Goal: Task Accomplishment & Management: Manage account settings

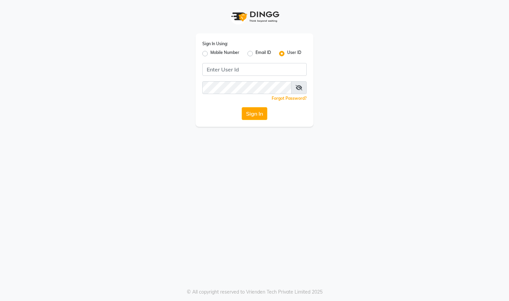
click at [210, 53] on label "Mobile Number" at bounding box center [224, 53] width 29 height 8
click at [210, 53] on input "Mobile Number" at bounding box center [212, 51] width 4 height 4
radio input "true"
radio input "false"
type input "9818655467"
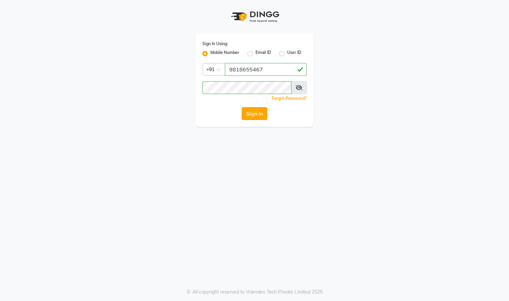
click at [257, 113] on button "Sign In" at bounding box center [255, 113] width 26 height 13
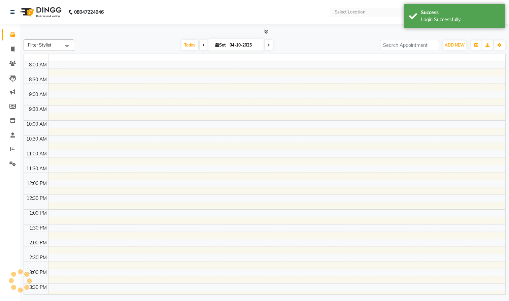
select select "en"
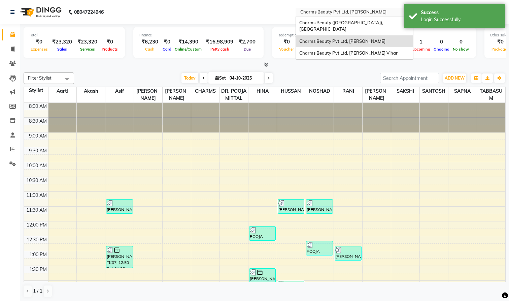
click at [404, 12] on span at bounding box center [408, 14] width 8 height 7
click at [299, 22] on span "Charms Beauty ([GEOGRAPHIC_DATA]), [GEOGRAPHIC_DATA]" at bounding box center [341, 26] width 85 height 12
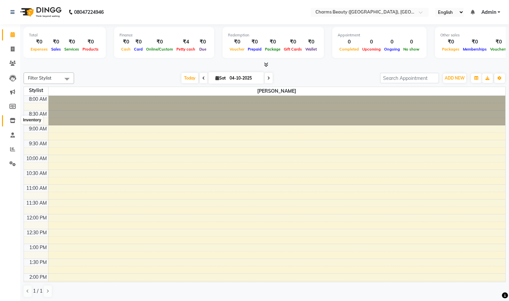
click at [13, 120] on icon at bounding box center [13, 120] width 6 height 5
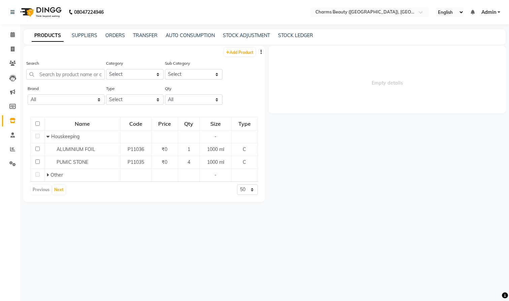
click at [263, 52] on button "button" at bounding box center [261, 51] width 7 height 7
click at [253, 64] on div "Search Category Select Hair Skin Makeup Personal Care Appliances [PERSON_NAME] …" at bounding box center [144, 72] width 241 height 25
click at [242, 54] on link "Add Product" at bounding box center [239, 52] width 31 height 8
select select "true"
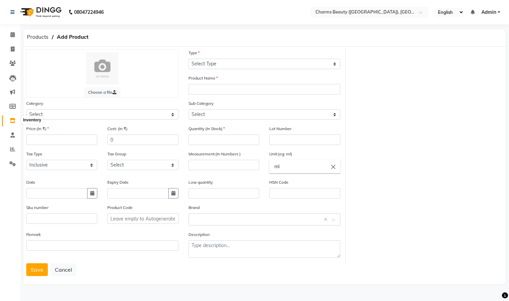
click at [13, 119] on icon at bounding box center [13, 120] width 6 height 5
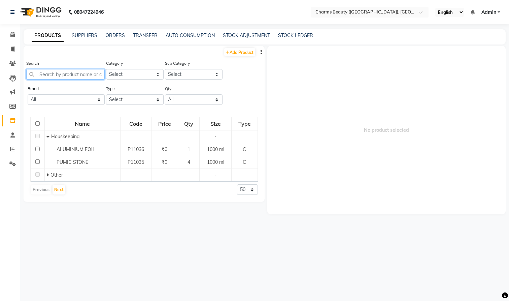
click at [63, 75] on input "text" at bounding box center [65, 74] width 78 height 10
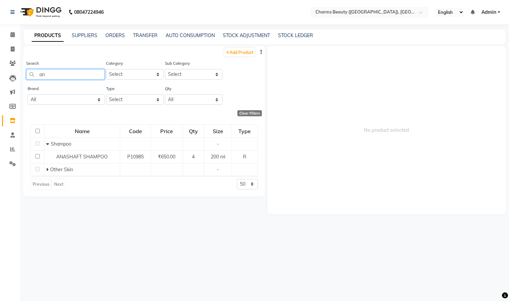
type input "a"
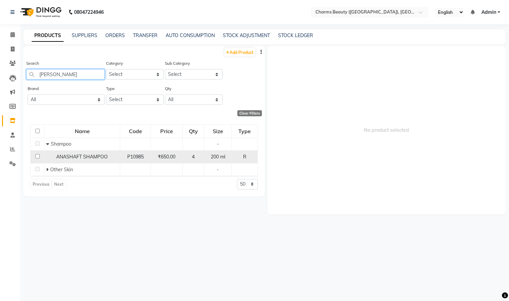
type input "[PERSON_NAME]"
click at [37, 156] on input "checkbox" at bounding box center [37, 156] width 4 height 4
checkbox input "true"
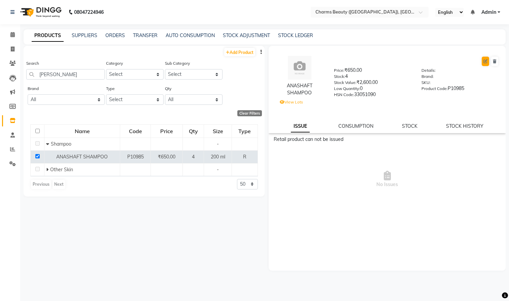
click at [486, 61] on icon at bounding box center [485, 61] width 4 height 4
select select "true"
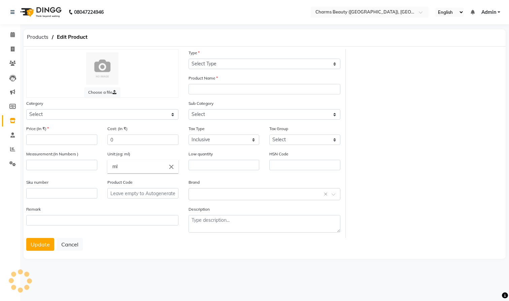
select select "R"
type input "ANASHAFT SHAMPOO"
select select
type input "650"
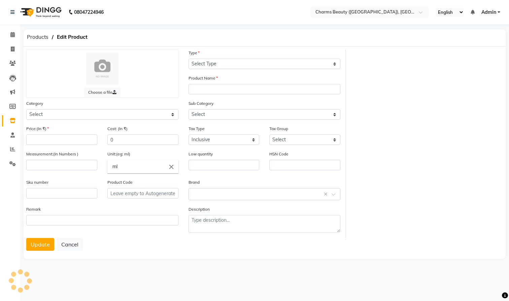
type input "650"
type input "200"
type input "0"
type input "33051090"
type input "P10985"
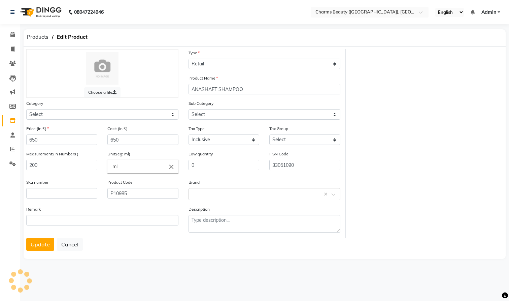
select select "1100"
select select "1101"
click at [14, 119] on icon at bounding box center [13, 120] width 6 height 5
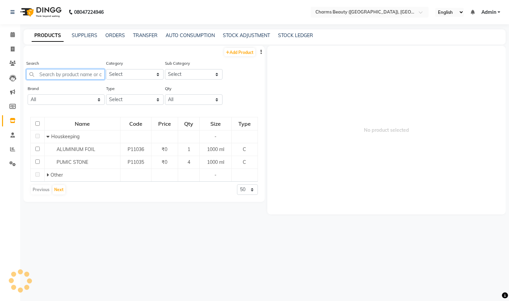
click at [50, 76] on input "text" at bounding box center [65, 74] width 78 height 10
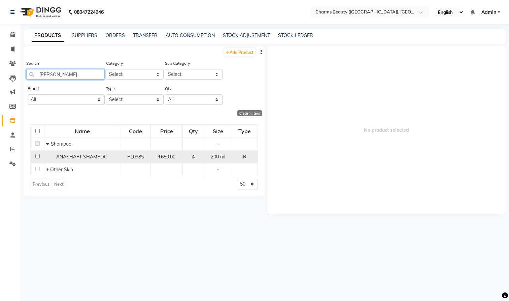
type input "[PERSON_NAME]"
click at [37, 156] on input "checkbox" at bounding box center [37, 156] width 4 height 4
checkbox input "true"
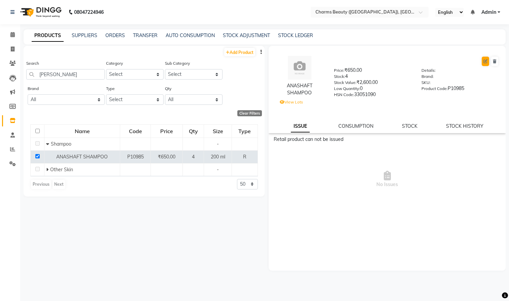
click at [485, 61] on icon at bounding box center [485, 61] width 4 height 4
select select "true"
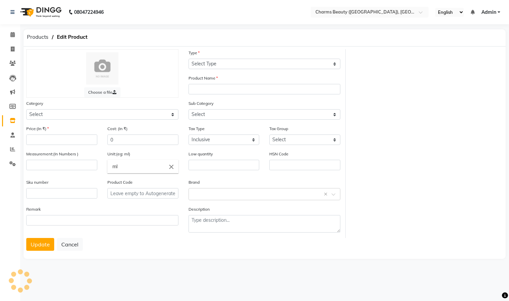
select select "R"
type input "ANASHAFT SHAMPOO"
select select
type input "650"
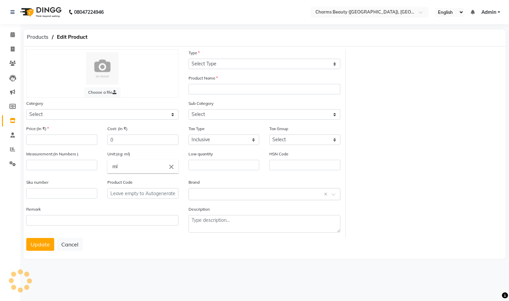
type input "650"
type input "200"
type input "0"
type input "33051090"
type input "P10985"
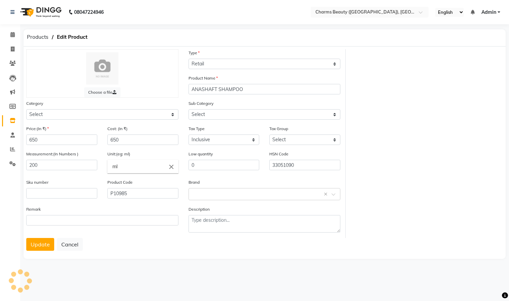
select select "1100"
select select "1101"
click at [11, 118] on icon at bounding box center [13, 120] width 6 height 5
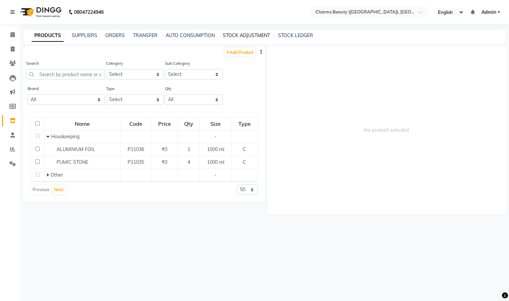
click at [242, 34] on link "STOCK ADJUSTMENT" at bounding box center [246, 35] width 47 height 6
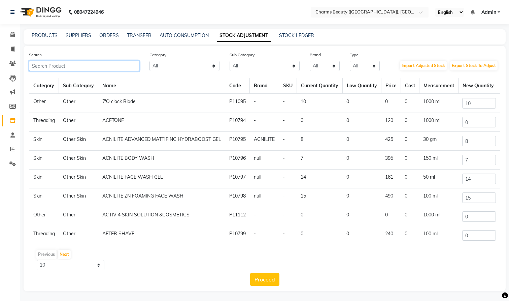
click at [61, 66] on input "text" at bounding box center [84, 66] width 110 height 10
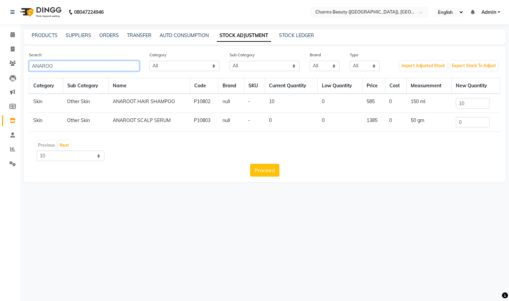
type input "ANAROO"
click at [469, 121] on input "0" at bounding box center [473, 122] width 34 height 10
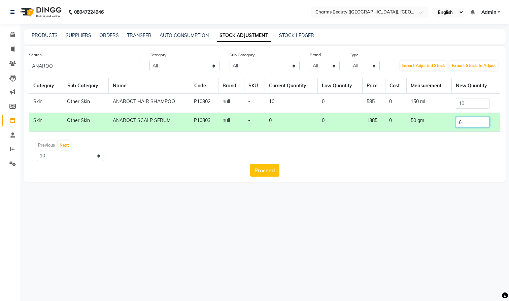
type input "6"
click at [468, 101] on input "10" at bounding box center [473, 103] width 34 height 10
type input "1"
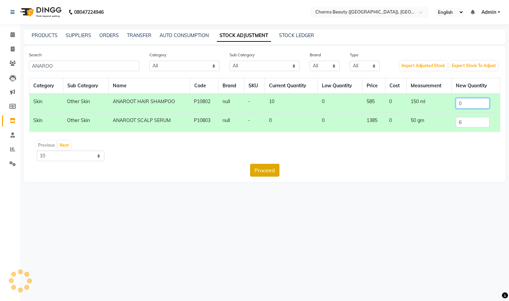
type input "0"
click at [265, 172] on button "Proceed" at bounding box center [264, 170] width 29 height 13
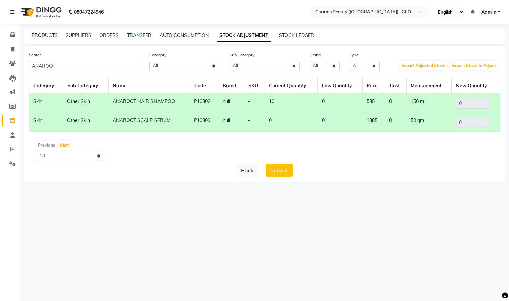
click at [278, 170] on button "Submit" at bounding box center [279, 170] width 27 height 13
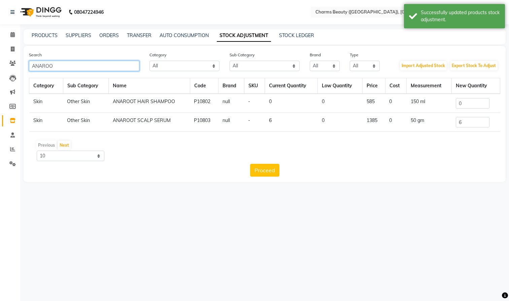
click at [74, 63] on input "ANAROO" at bounding box center [84, 66] width 110 height 10
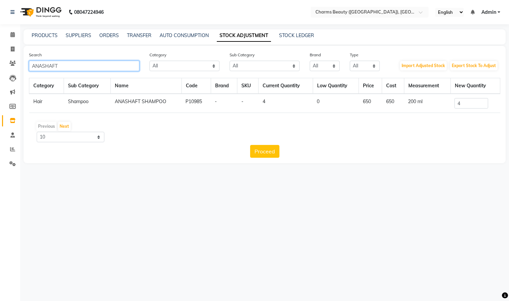
type input "ANASHAFT"
click at [470, 104] on input "4" at bounding box center [471, 103] width 34 height 10
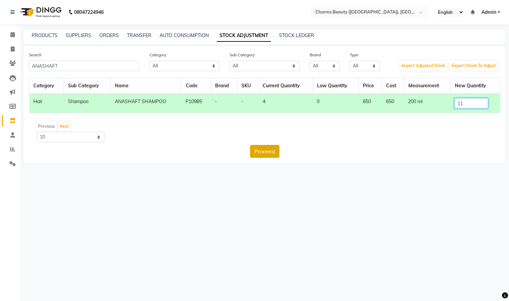
type input "11"
click at [259, 149] on button "Proceed" at bounding box center [264, 151] width 29 height 13
click at [286, 152] on button "Submit" at bounding box center [279, 151] width 27 height 13
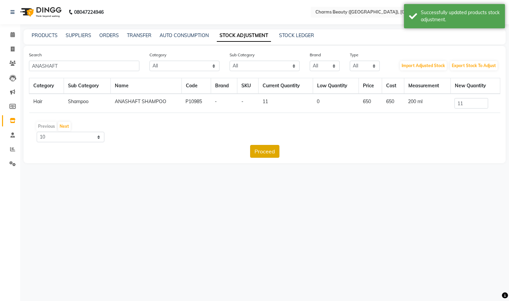
click at [267, 152] on button "Proceed" at bounding box center [264, 151] width 29 height 13
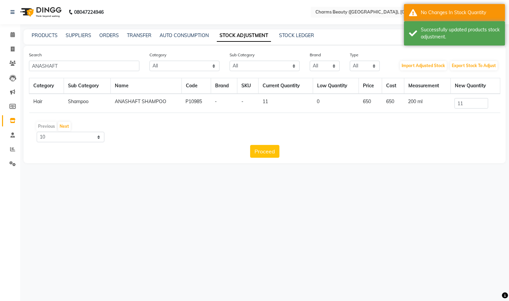
click at [325, 159] on div "Search ANASHAFT Category All Hair Skin Makeup Personal Care Appliances [PERSON_…" at bounding box center [265, 104] width 482 height 117
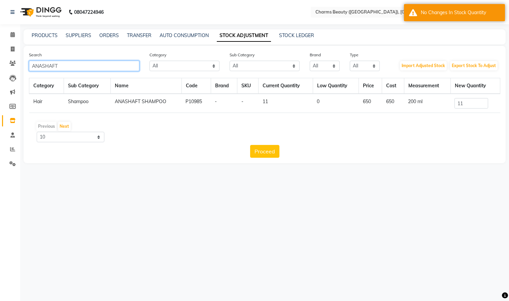
click at [68, 66] on input "ANASHAFT" at bounding box center [84, 66] width 110 height 10
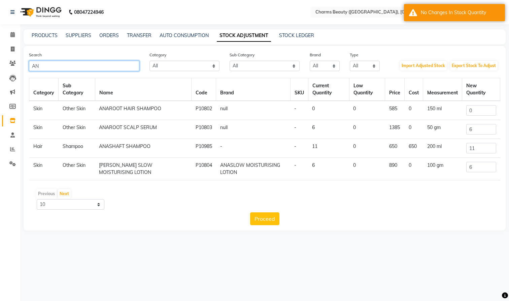
type input "A"
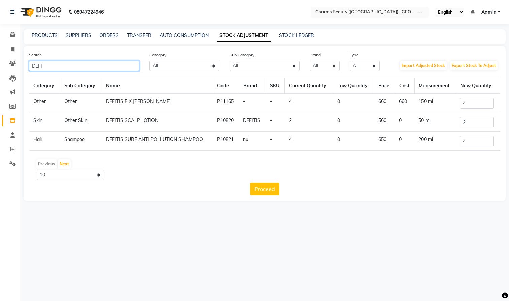
type input "DEFI"
click at [469, 121] on input "2" at bounding box center [477, 122] width 34 height 10
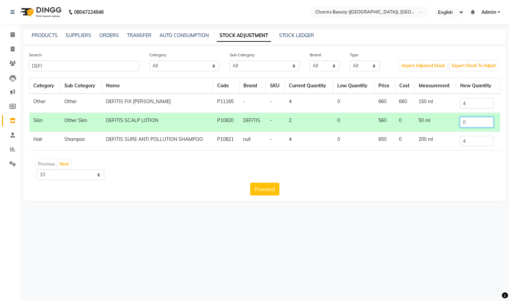
type input "0"
click at [443, 157] on div "Category Sub Category Name Code Brand SKU Current Quantity Low Quantity Price C…" at bounding box center [264, 136] width 471 height 117
click at [469, 145] on input "4" at bounding box center [477, 141] width 34 height 10
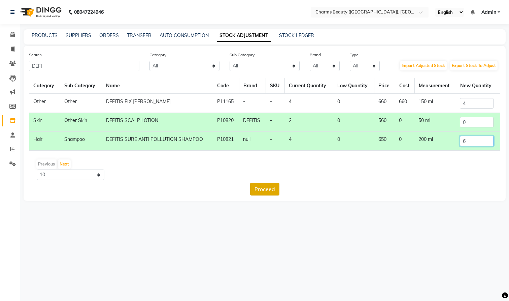
type input "6"
click at [263, 189] on button "Proceed" at bounding box center [264, 188] width 29 height 13
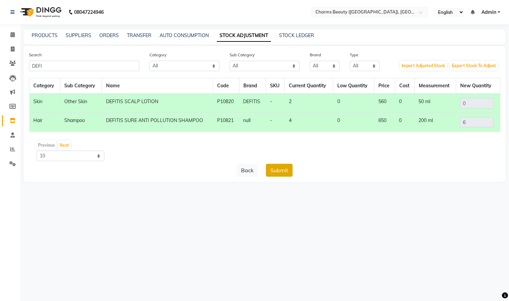
click at [276, 170] on button "Submit" at bounding box center [279, 170] width 27 height 13
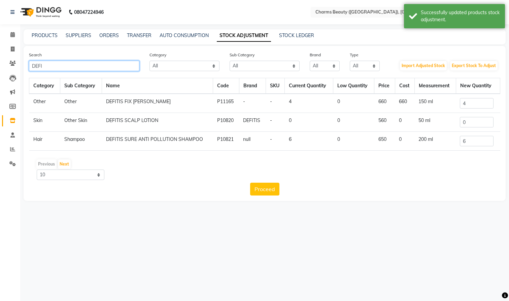
click at [47, 66] on input "DEFI" at bounding box center [84, 66] width 110 height 10
type input "D"
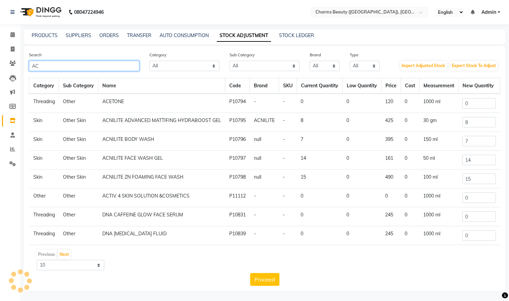
type input "A"
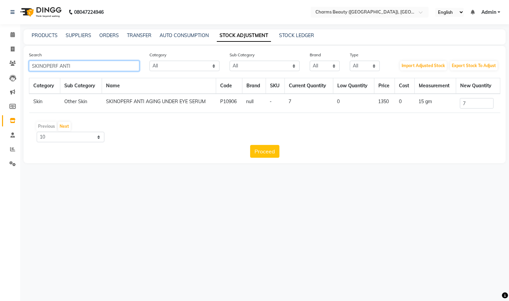
type input "SKINOPERF ANTI"
click at [471, 105] on input "7" at bounding box center [477, 103] width 34 height 10
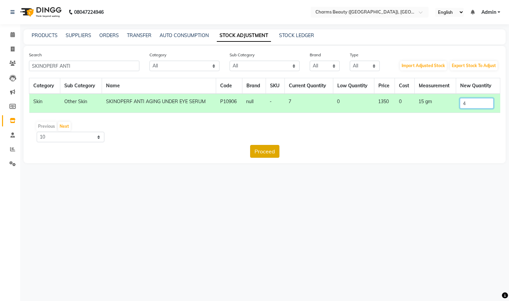
type input "4"
click at [266, 150] on button "Proceed" at bounding box center [264, 151] width 29 height 13
click at [284, 148] on button "Submit" at bounding box center [279, 151] width 27 height 13
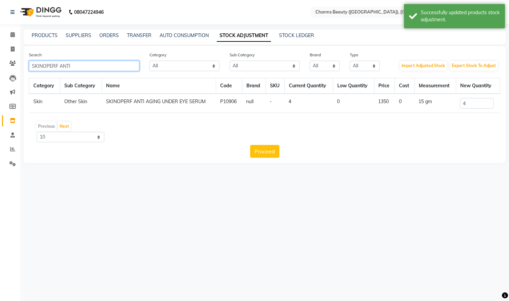
click at [83, 67] on input "SKINOPERF ANTI" at bounding box center [84, 66] width 110 height 10
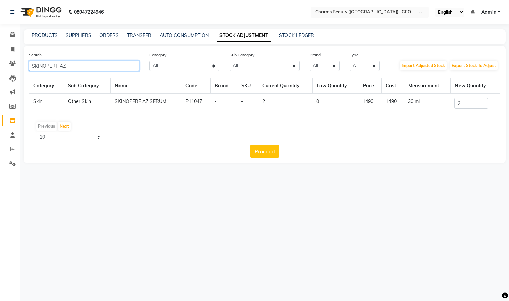
type input "SKINOPERF AZ"
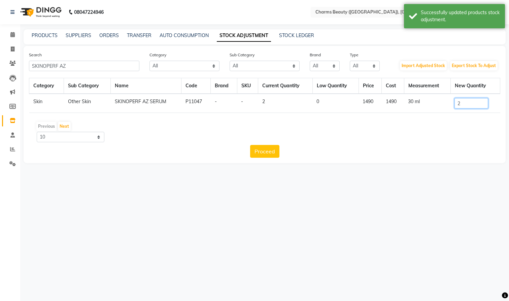
click at [465, 106] on input "2" at bounding box center [471, 103] width 34 height 10
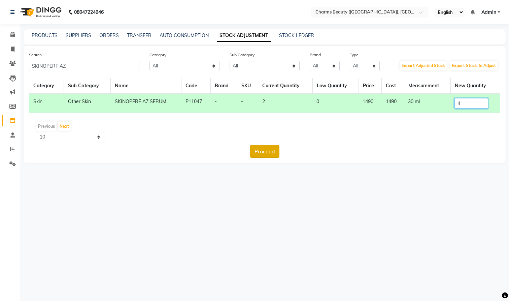
type input "4"
click at [262, 151] on button "Proceed" at bounding box center [264, 151] width 29 height 13
click at [279, 150] on button "Submit" at bounding box center [279, 151] width 27 height 13
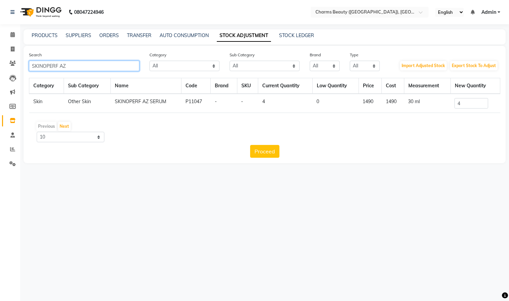
click at [69, 65] on input "SKINOPERF AZ" at bounding box center [84, 66] width 110 height 10
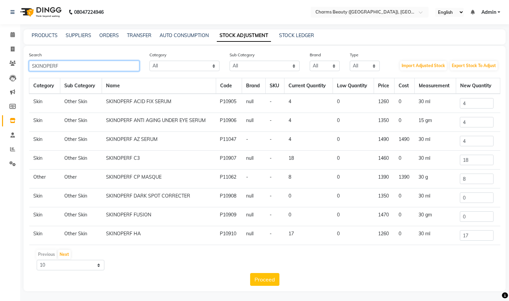
type input "SKINOPERF"
click at [472, 160] on input "18" at bounding box center [477, 159] width 34 height 10
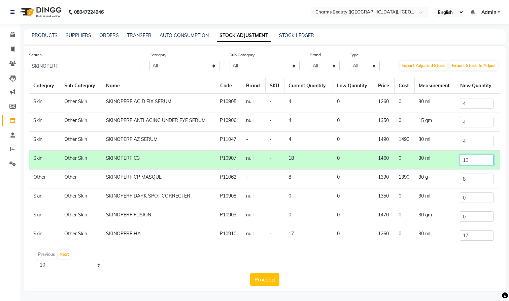
type input "10"
click at [480, 236] on input "17" at bounding box center [477, 235] width 34 height 10
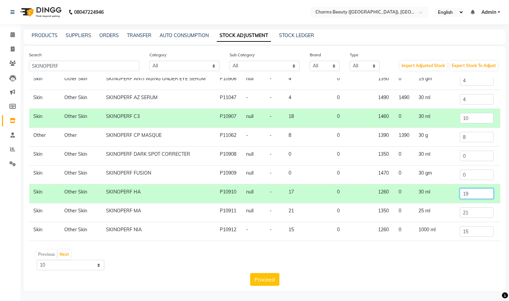
scroll to position [42, 0]
type input "19"
click at [473, 215] on input "21" at bounding box center [477, 212] width 34 height 10
type input "2"
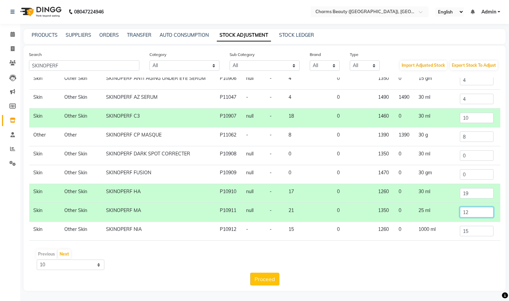
scroll to position [0, 0]
type input "12"
click at [477, 156] on input "0" at bounding box center [477, 155] width 34 height 10
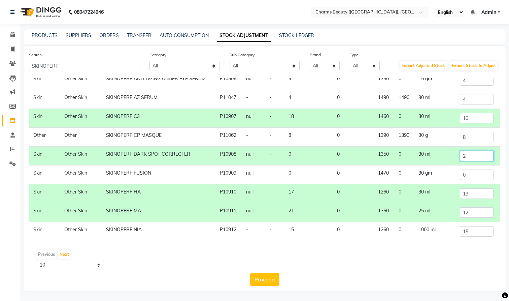
scroll to position [42, 0]
type input "2"
click at [470, 136] on input "8" at bounding box center [477, 137] width 34 height 10
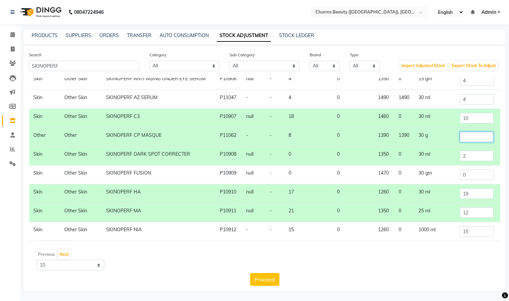
type input "9"
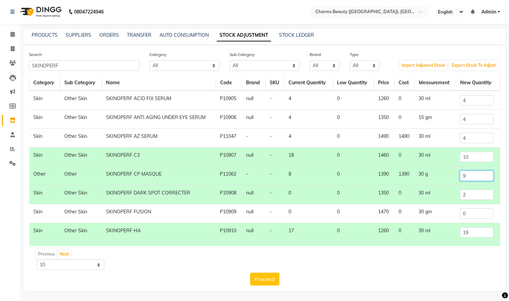
scroll to position [2, 0]
type input "5"
type input "9"
drag, startPoint x: 411, startPoint y: 211, endPoint x: 403, endPoint y: 216, distance: 9.7
click at [404, 215] on td "0" at bounding box center [404, 213] width 20 height 19
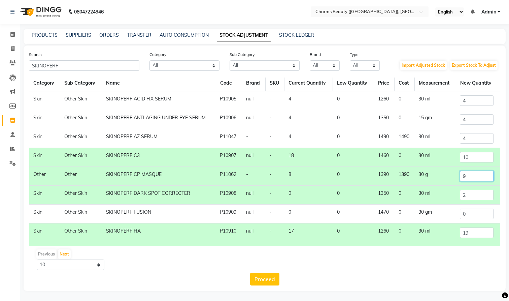
click at [471, 175] on input "9" at bounding box center [477, 176] width 34 height 10
type input "5"
click at [263, 279] on button "Proceed" at bounding box center [264, 278] width 29 height 13
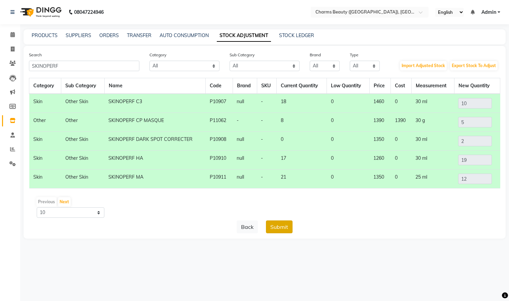
click at [284, 225] on button "Submit" at bounding box center [279, 226] width 27 height 13
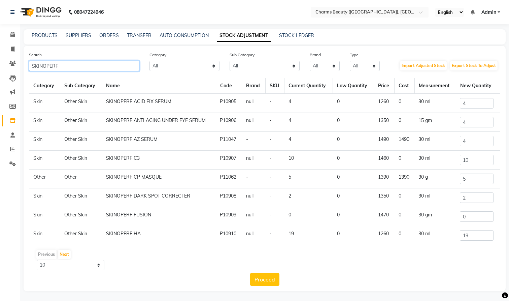
click at [75, 64] on input "SKINOPERF" at bounding box center [84, 66] width 110 height 10
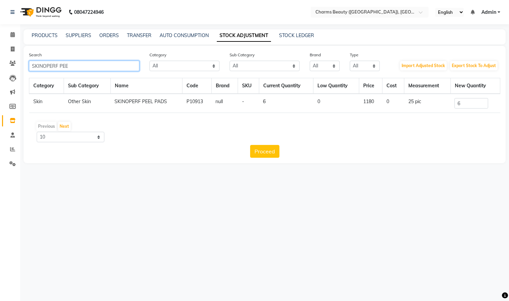
type input "SKINOPERF PEE"
click at [462, 104] on input "6" at bounding box center [471, 103] width 34 height 10
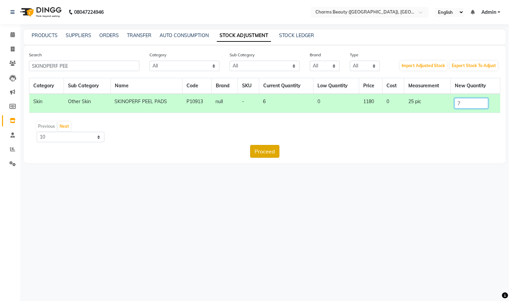
type input "7"
click at [267, 149] on button "Proceed" at bounding box center [264, 151] width 29 height 13
click at [282, 150] on button "Submit" at bounding box center [279, 151] width 27 height 13
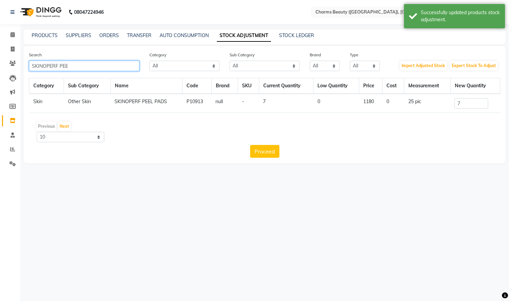
click at [88, 66] on input "SKINOPERF PEE" at bounding box center [84, 66] width 110 height 10
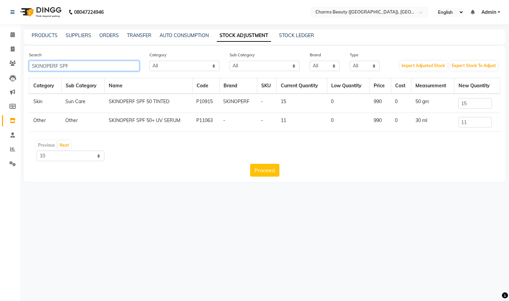
type input "SKINOPERF SPF"
click at [472, 104] on input "15" at bounding box center [475, 103] width 34 height 10
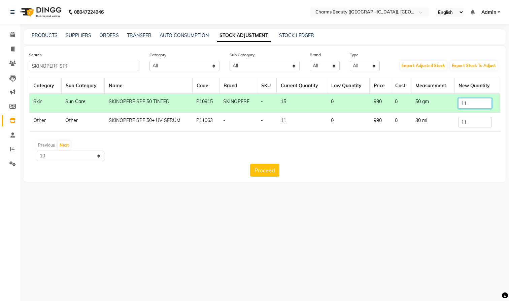
type input "11"
click at [474, 124] on input "11" at bounding box center [475, 122] width 34 height 10
type input "1"
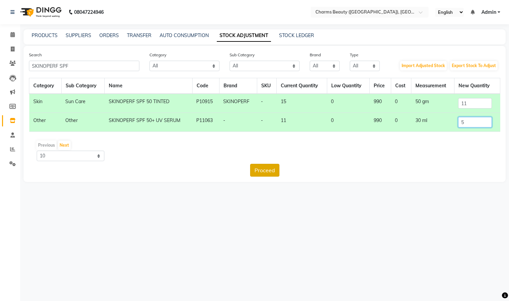
type input "5"
click at [262, 168] on button "Proceed" at bounding box center [264, 170] width 29 height 13
click at [282, 169] on button "Submit" at bounding box center [279, 170] width 27 height 13
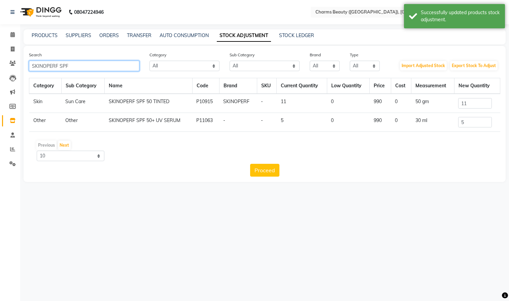
click at [74, 67] on input "SKINOPERF SPF" at bounding box center [84, 66] width 110 height 10
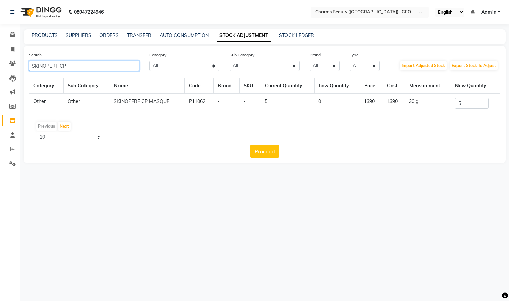
type input "SKINOPERF CP"
click at [469, 103] on input "5" at bounding box center [472, 103] width 34 height 10
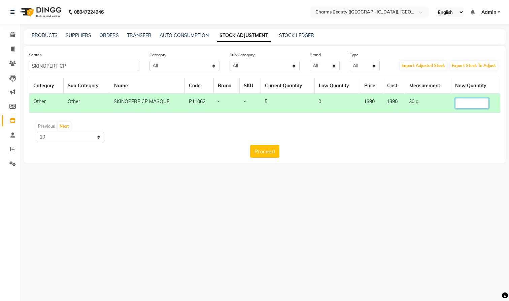
type input "0"
type input "9"
click at [259, 151] on button "Proceed" at bounding box center [264, 151] width 29 height 13
click at [282, 152] on button "Submit" at bounding box center [279, 151] width 27 height 13
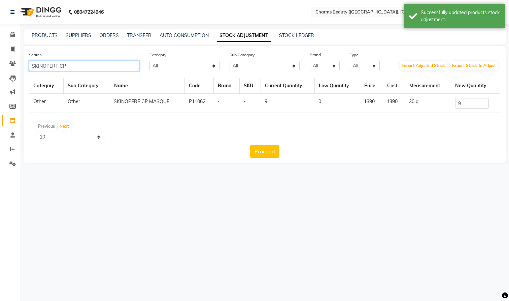
click at [82, 66] on input "SKINOPERF CP" at bounding box center [84, 66] width 110 height 10
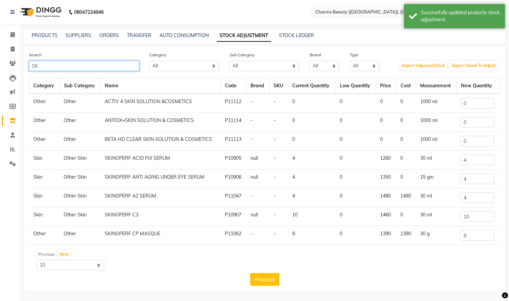
type input "S"
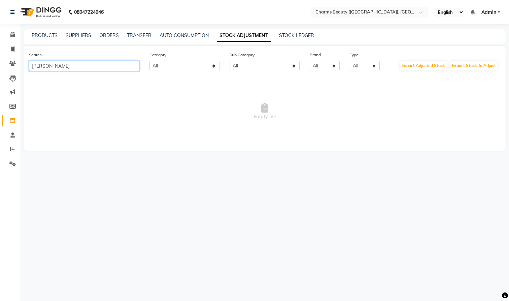
click at [41, 65] on input "[PERSON_NAME]" at bounding box center [84, 66] width 110 height 10
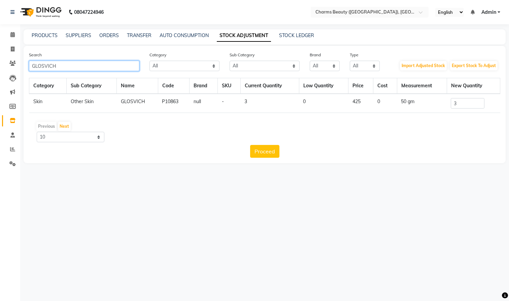
type input "GLOSVICH"
click at [459, 104] on input "3" at bounding box center [468, 103] width 34 height 10
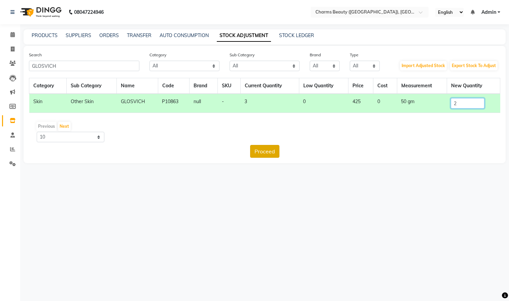
type input "2"
click at [265, 149] on button "Proceed" at bounding box center [264, 151] width 29 height 13
click at [269, 149] on button "Submit" at bounding box center [279, 151] width 27 height 13
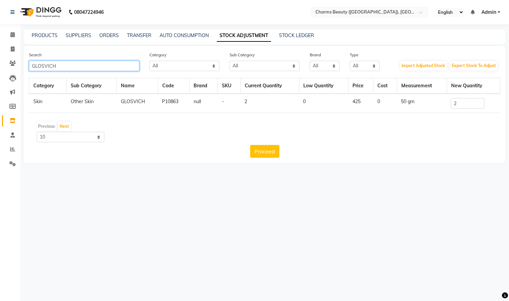
click at [87, 69] on input "GLOSVICH" at bounding box center [84, 66] width 110 height 10
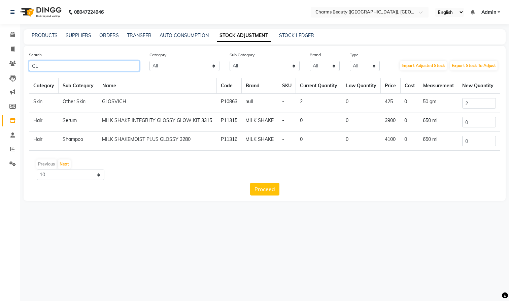
type input "G"
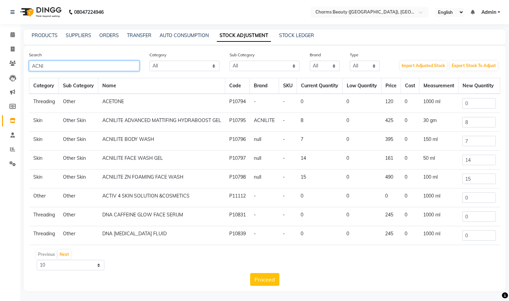
type input "ACNI"
click at [471, 127] on input "8" at bounding box center [479, 122] width 34 height 10
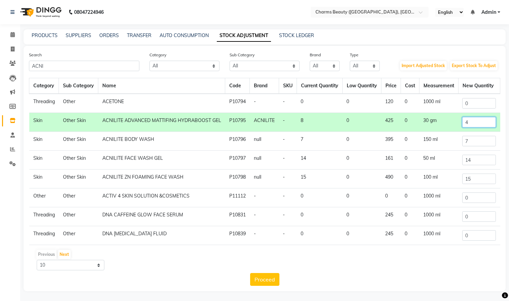
type input "4"
click at [473, 146] on input "7" at bounding box center [479, 141] width 34 height 10
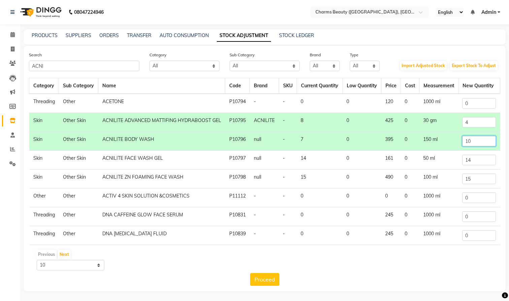
type input "10"
click at [479, 165] on input "14" at bounding box center [479, 159] width 34 height 10
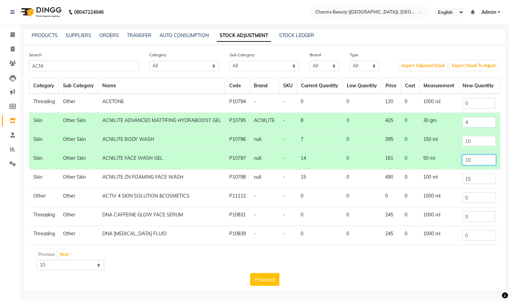
type input "10"
click at [486, 184] on input "15" at bounding box center [479, 178] width 34 height 10
type input "1"
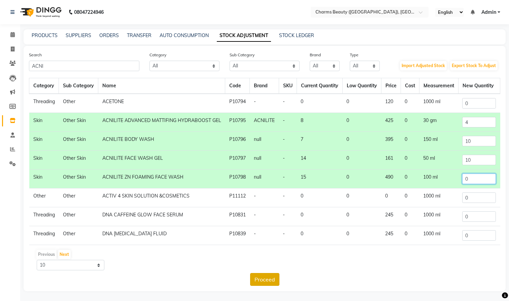
type input "0"
click at [265, 278] on button "Proceed" at bounding box center [264, 279] width 29 height 13
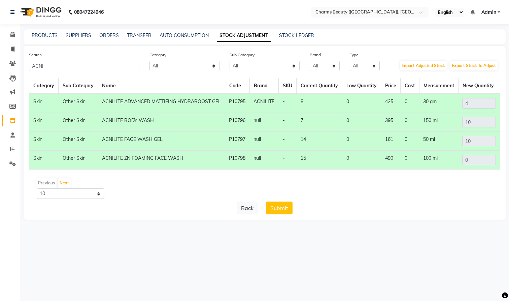
drag, startPoint x: 278, startPoint y: 209, endPoint x: 264, endPoint y: 212, distance: 14.9
click at [278, 209] on button "Submit" at bounding box center [279, 207] width 27 height 13
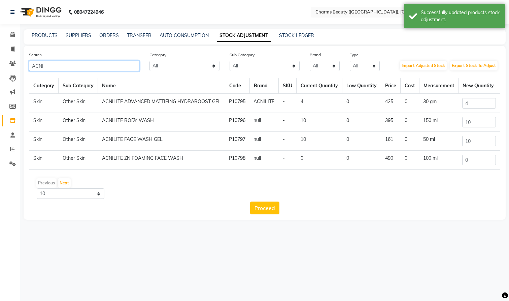
click at [68, 67] on input "ACNI" at bounding box center [84, 66] width 110 height 10
type input "A"
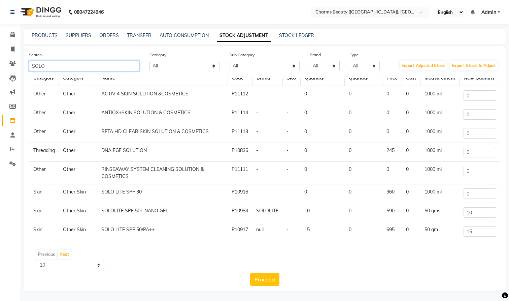
scroll to position [15, 0]
type input "SOLO"
click at [485, 214] on input "10" at bounding box center [479, 212] width 33 height 10
type input "1"
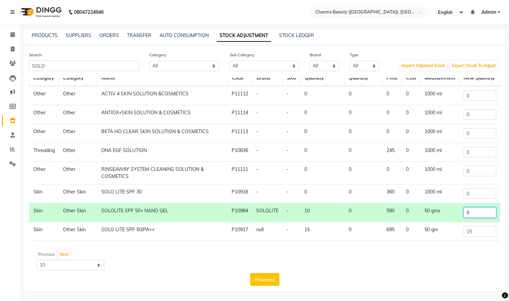
type input "8"
click at [481, 230] on input "15" at bounding box center [479, 231] width 33 height 10
type input "1"
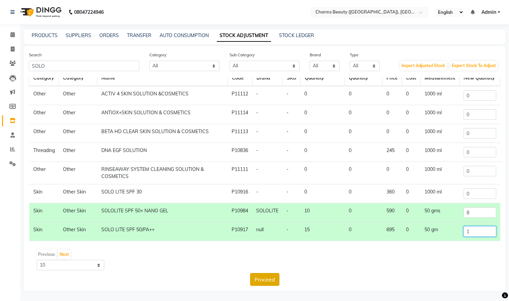
type input "1"
drag, startPoint x: 264, startPoint y: 280, endPoint x: 270, endPoint y: 277, distance: 7.2
click at [264, 280] on button "Proceed" at bounding box center [264, 279] width 29 height 13
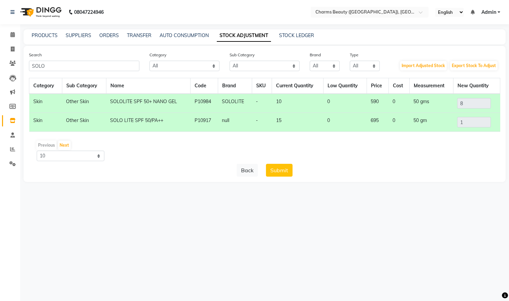
click at [279, 168] on button "Submit" at bounding box center [279, 170] width 27 height 13
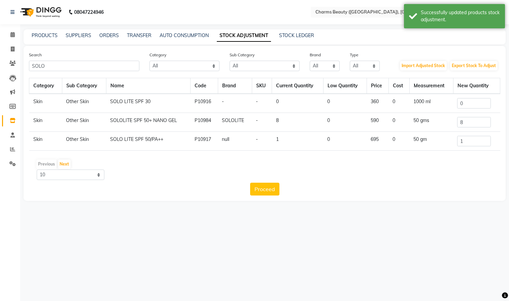
scroll to position [0, 0]
click at [64, 67] on input "SOLO" at bounding box center [84, 66] width 110 height 10
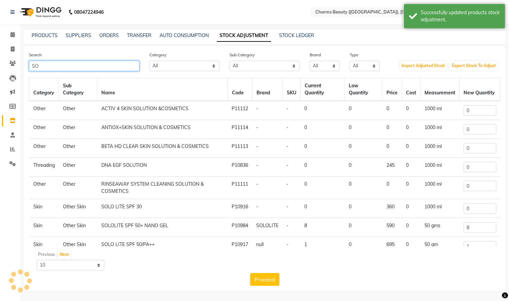
type input "S"
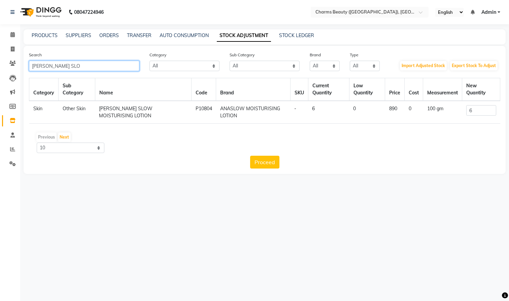
click at [94, 70] on input "[PERSON_NAME] SLO" at bounding box center [84, 66] width 110 height 10
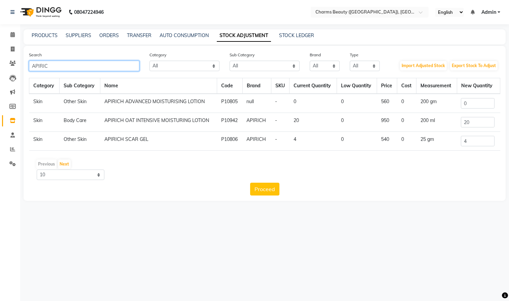
type input "APIRIC"
drag, startPoint x: 474, startPoint y: 138, endPoint x: 471, endPoint y: 146, distance: 9.2
click at [474, 138] on input "4" at bounding box center [478, 141] width 34 height 10
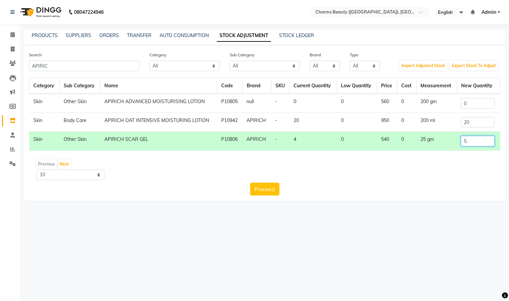
type input "5"
click at [479, 124] on input "20" at bounding box center [478, 122] width 34 height 10
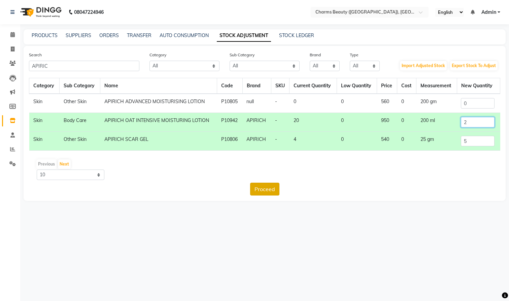
type input "2"
drag, startPoint x: 263, startPoint y: 188, endPoint x: 264, endPoint y: 191, distance: 3.6
click at [263, 188] on button "Proceed" at bounding box center [264, 188] width 29 height 13
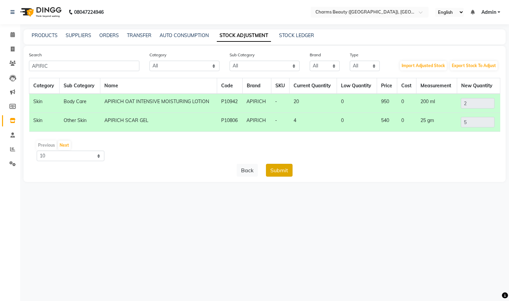
click at [275, 171] on button "Submit" at bounding box center [279, 170] width 27 height 13
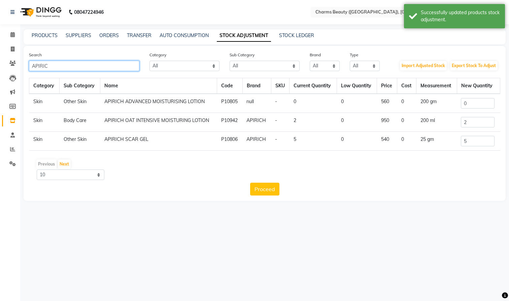
click at [70, 67] on input "APIRIC" at bounding box center [84, 66] width 110 height 10
type input "A"
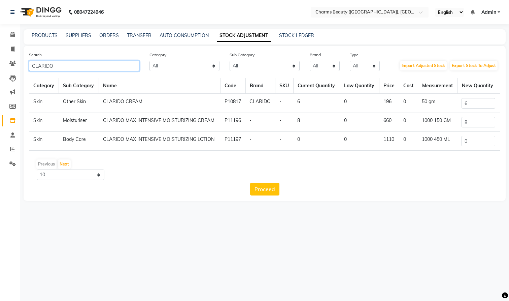
type input "CLARIDO"
click at [475, 103] on input "6" at bounding box center [478, 103] width 34 height 10
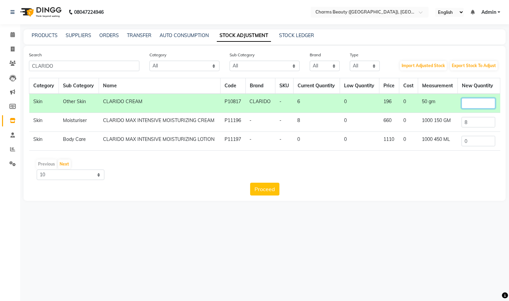
type input "4"
type input "7"
drag, startPoint x: 469, startPoint y: 124, endPoint x: 473, endPoint y: 124, distance: 4.0
click at [471, 124] on input "8" at bounding box center [478, 122] width 34 height 10
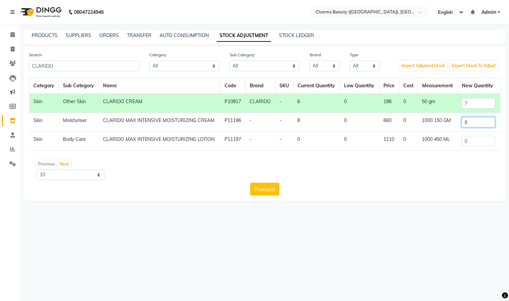
scroll to position [0, 0]
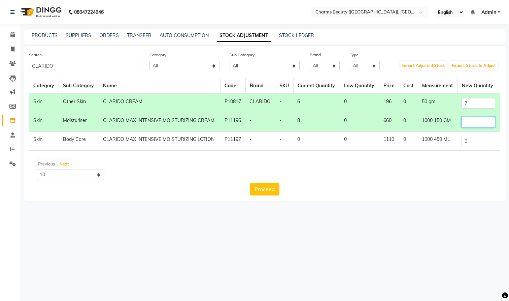
type input "1"
type input "4"
click at [267, 189] on button "Proceed" at bounding box center [264, 188] width 29 height 13
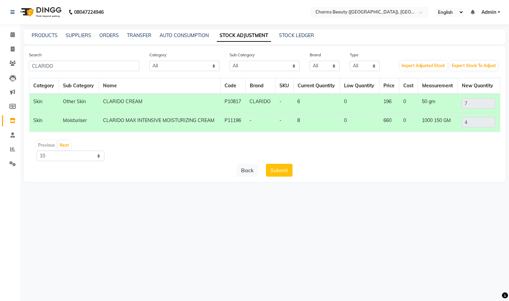
click at [276, 169] on button "Submit" at bounding box center [279, 170] width 27 height 13
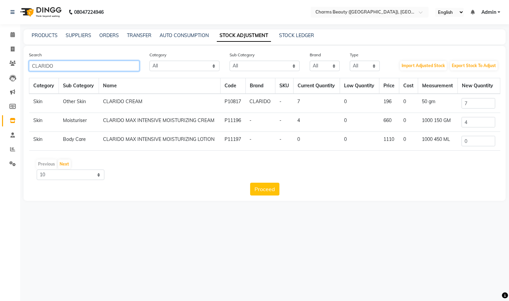
click at [62, 68] on input "CLARIDO" at bounding box center [84, 66] width 110 height 10
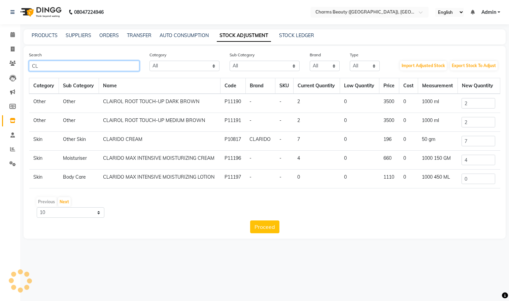
type input "C"
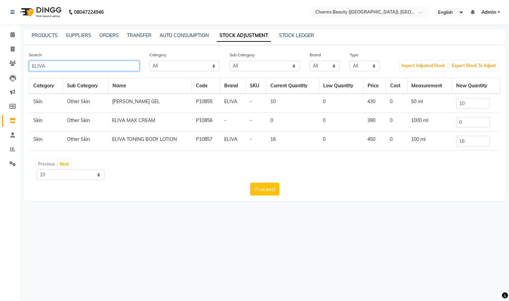
type input "ELIVA"
click at [475, 104] on input "10" at bounding box center [473, 103] width 34 height 10
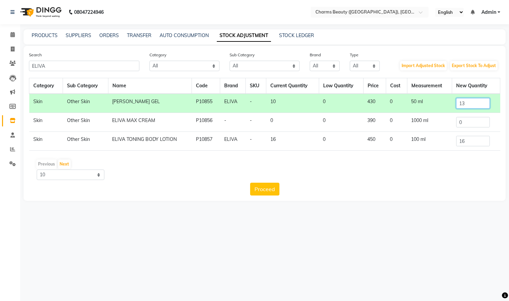
type input "13"
click at [468, 141] on input "16" at bounding box center [473, 141] width 34 height 10
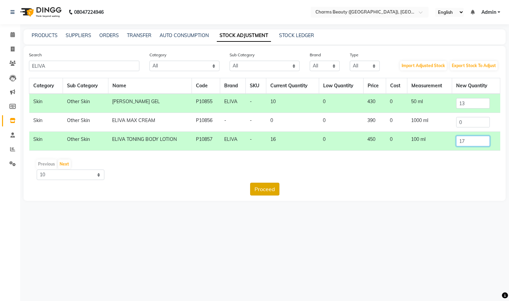
type input "17"
click at [265, 188] on button "Proceed" at bounding box center [264, 188] width 29 height 13
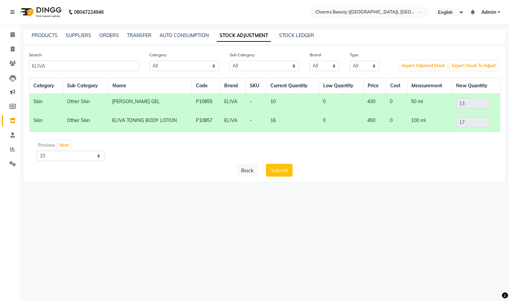
click at [279, 171] on button "Submit" at bounding box center [279, 170] width 27 height 13
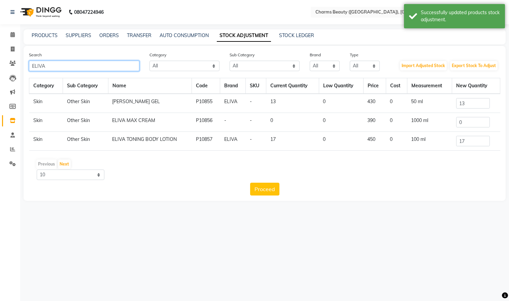
click at [52, 67] on input "ELIVA" at bounding box center [84, 66] width 110 height 10
type input "E"
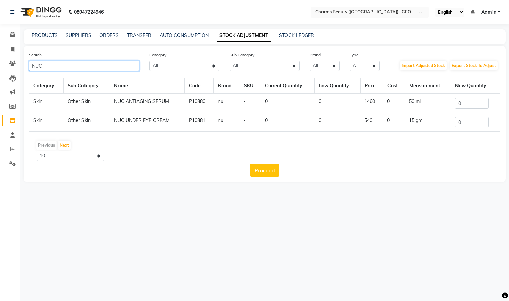
type input "NUC"
click at [464, 121] on input "0" at bounding box center [472, 122] width 34 height 10
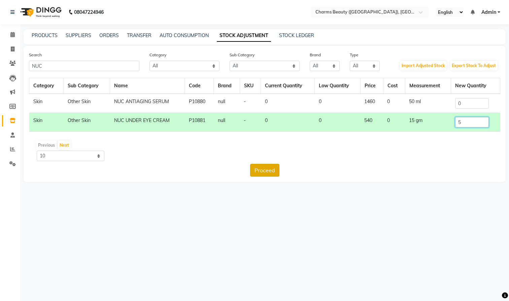
type input "5"
click at [267, 172] on button "Proceed" at bounding box center [264, 170] width 29 height 13
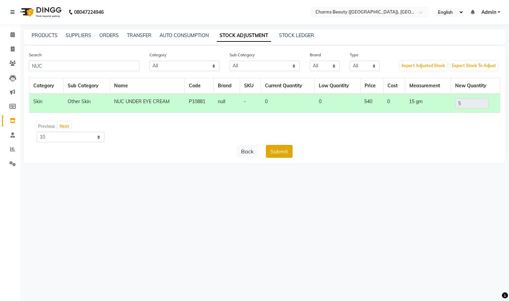
click at [282, 150] on button "Submit" at bounding box center [279, 151] width 27 height 13
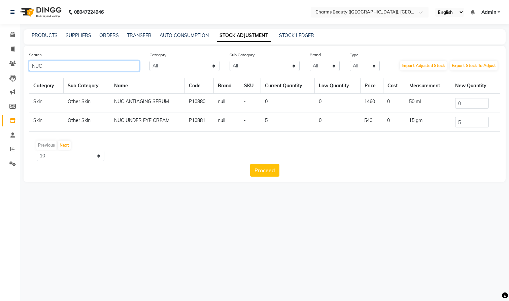
click at [79, 68] on input "NUC" at bounding box center [84, 66] width 110 height 10
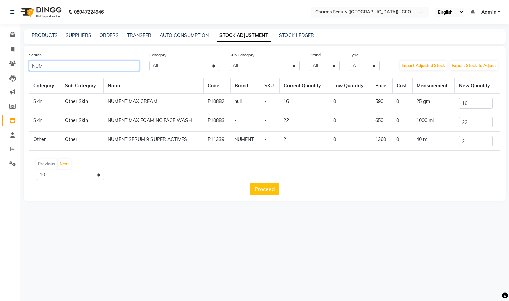
type input "NUM"
click at [472, 124] on input "22" at bounding box center [476, 122] width 34 height 10
type input "2"
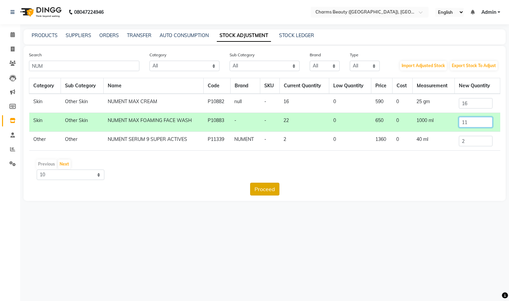
type input "11"
click at [265, 189] on button "Proceed" at bounding box center [264, 188] width 29 height 13
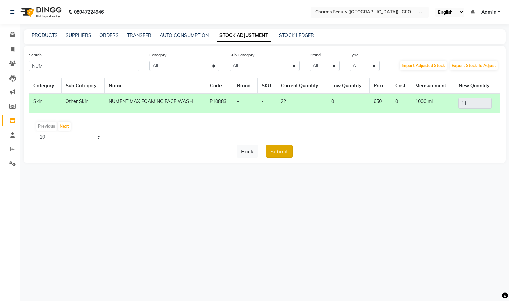
click at [279, 152] on button "Submit" at bounding box center [279, 151] width 27 height 13
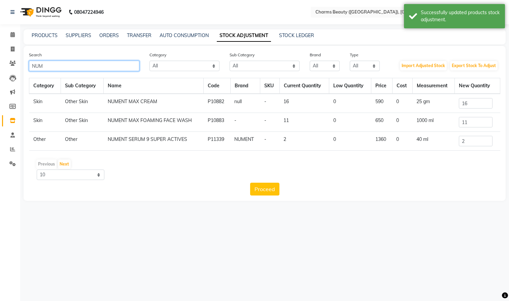
click at [61, 69] on input "NUM" at bounding box center [84, 66] width 110 height 10
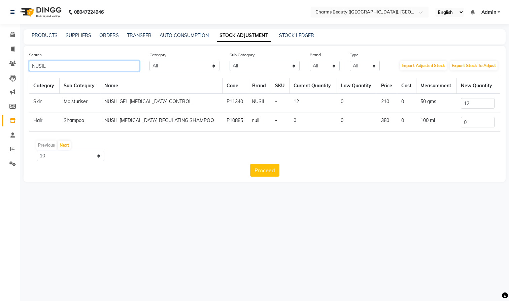
type input "NUSIL"
drag, startPoint x: 472, startPoint y: 103, endPoint x: 475, endPoint y: 103, distance: 3.4
click at [472, 103] on input "12" at bounding box center [478, 103] width 34 height 10
type input "1"
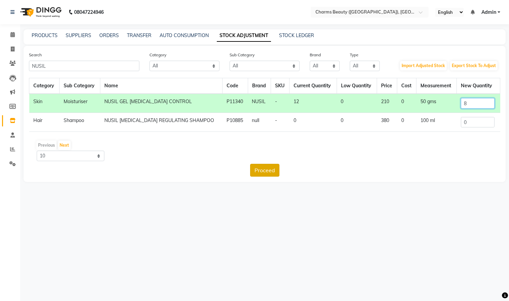
scroll to position [0, 0]
type input "8"
click at [266, 171] on button "Proceed" at bounding box center [264, 170] width 29 height 13
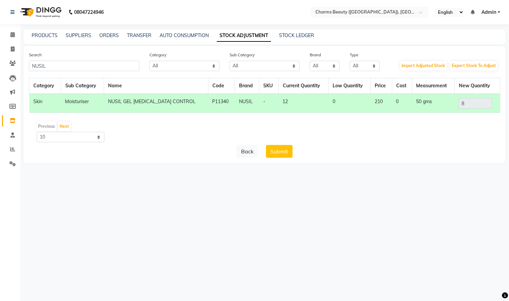
scroll to position [0, 0]
click at [284, 151] on button "Submit" at bounding box center [279, 151] width 27 height 13
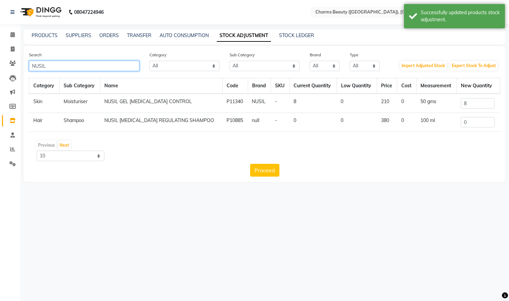
click at [59, 70] on input "NUSIL" at bounding box center [84, 66] width 110 height 10
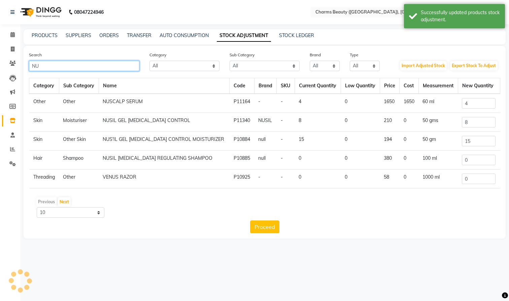
type input "N"
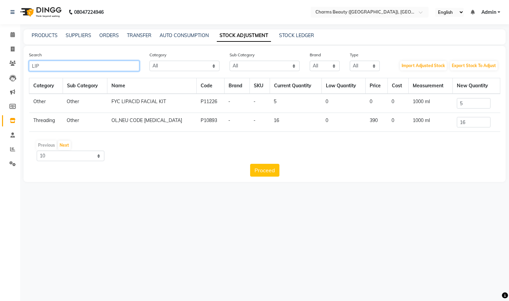
type input "LIP"
click at [467, 123] on input "16" at bounding box center [474, 122] width 34 height 10
type input "1"
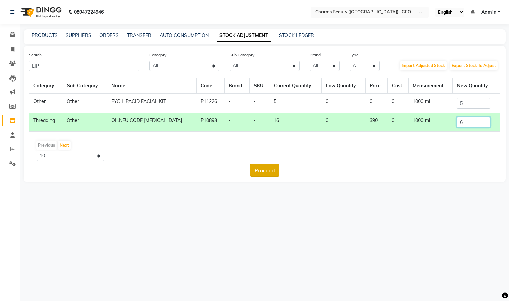
type input "6"
click at [267, 170] on button "Proceed" at bounding box center [264, 170] width 29 height 13
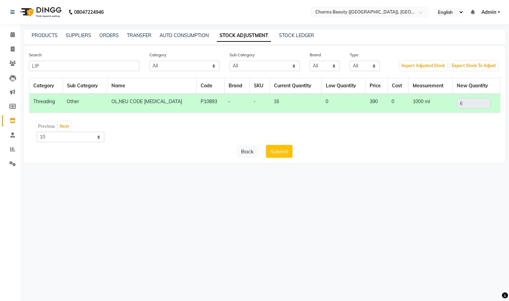
drag, startPoint x: 275, startPoint y: 153, endPoint x: 278, endPoint y: 149, distance: 4.5
click at [275, 153] on button "Submit" at bounding box center [279, 151] width 27 height 13
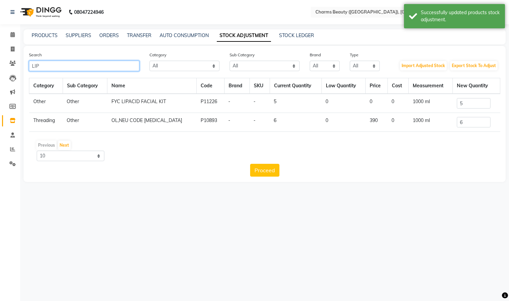
click at [47, 69] on input "LIP" at bounding box center [84, 66] width 110 height 10
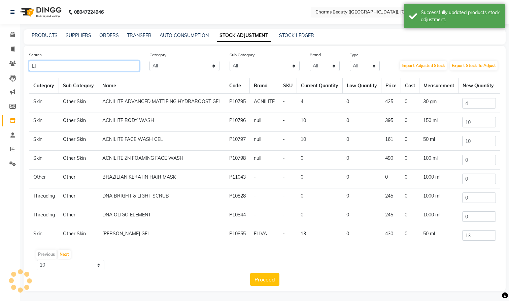
type input "L"
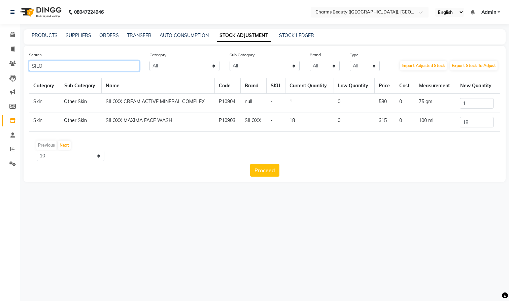
type input "SILO"
click at [474, 123] on input "18" at bounding box center [477, 122] width 34 height 10
type input "1"
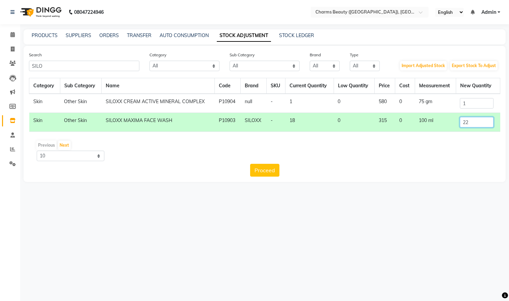
type input "22"
click at [476, 103] on input "1" at bounding box center [477, 103] width 34 height 10
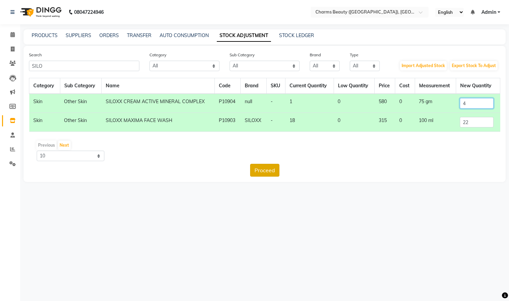
type input "4"
click at [266, 170] on button "Proceed" at bounding box center [264, 170] width 29 height 13
click at [278, 171] on button "Submit" at bounding box center [279, 170] width 27 height 13
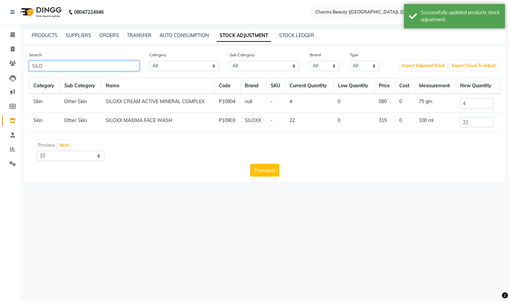
click at [58, 66] on input "SILO" at bounding box center [84, 66] width 110 height 10
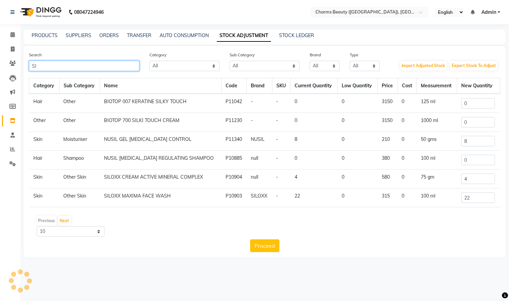
type input "S"
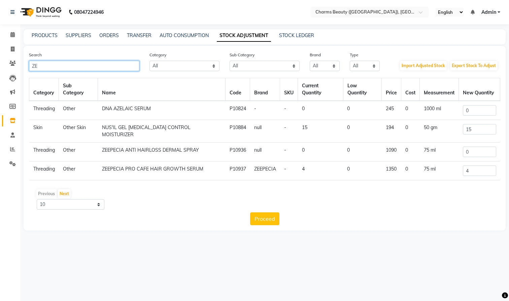
type input "ZE"
click at [475, 165] on input "4" at bounding box center [479, 170] width 33 height 10
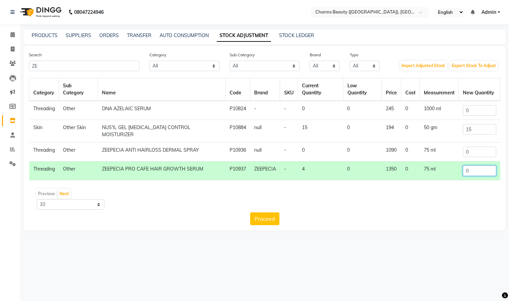
type input "0"
click at [284, 212] on div "Proceed" at bounding box center [264, 218] width 471 height 13
click at [271, 212] on button "Proceed" at bounding box center [264, 218] width 29 height 13
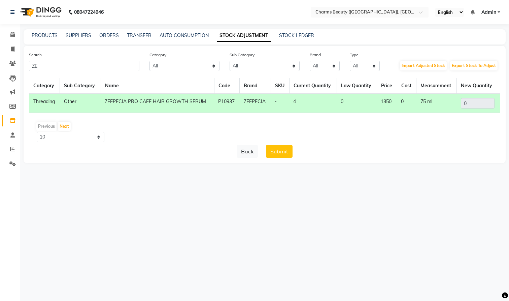
click at [282, 150] on button "Submit" at bounding box center [279, 151] width 27 height 13
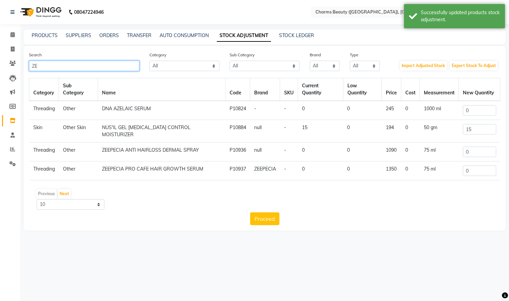
click at [61, 66] on input "ZE" at bounding box center [84, 66] width 110 height 10
type input "Z"
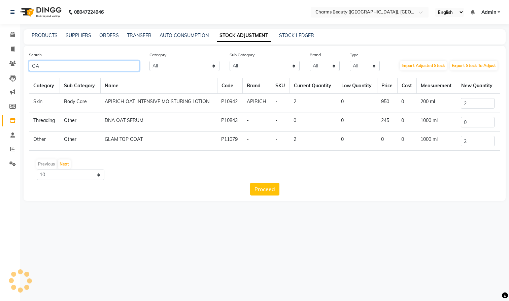
type input "O"
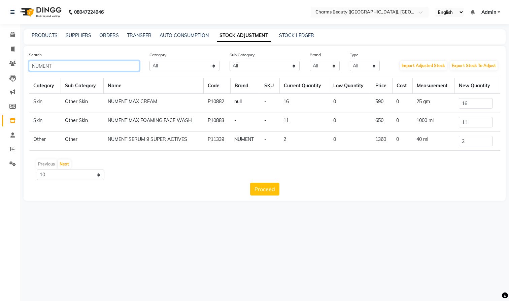
type input "NUMENT"
click at [471, 142] on input "2" at bounding box center [476, 141] width 34 height 10
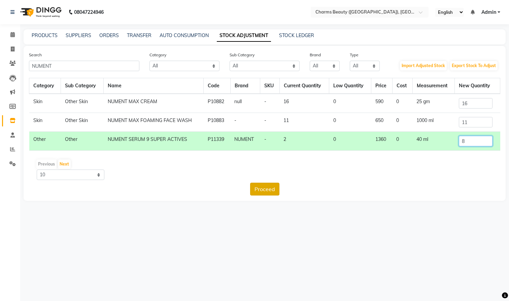
type input "8"
click at [263, 189] on button "Proceed" at bounding box center [264, 188] width 29 height 13
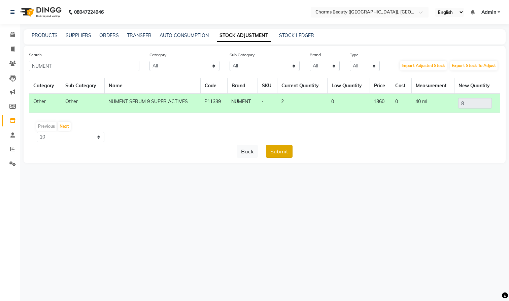
click at [277, 150] on button "Submit" at bounding box center [279, 151] width 27 height 13
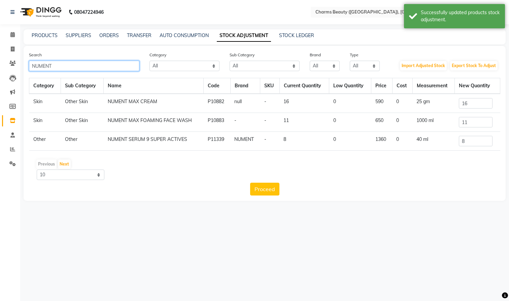
click at [69, 66] on input "NUMENT" at bounding box center [84, 66] width 110 height 10
type input "N"
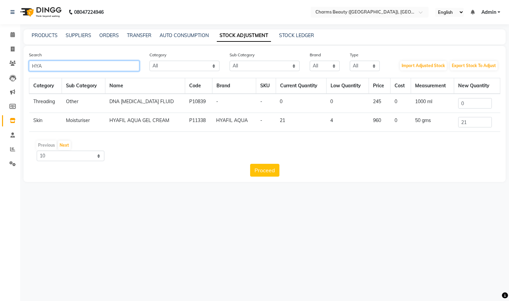
type input "HYA"
click at [475, 126] on input "21" at bounding box center [475, 122] width 34 height 10
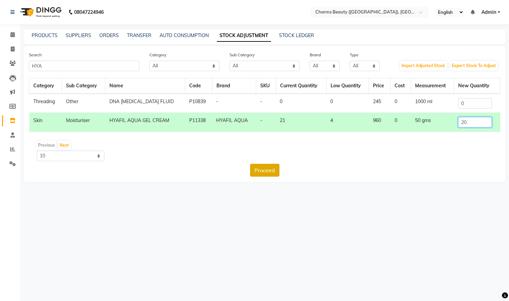
type input "20"
click at [264, 170] on button "Proceed" at bounding box center [264, 170] width 29 height 13
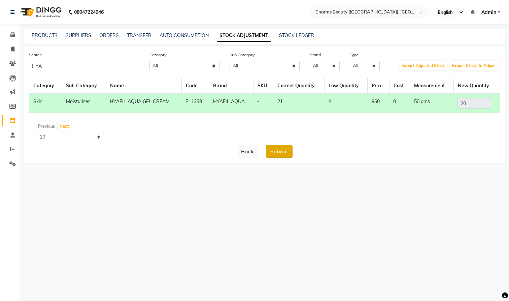
click at [282, 152] on button "Submit" at bounding box center [279, 151] width 27 height 13
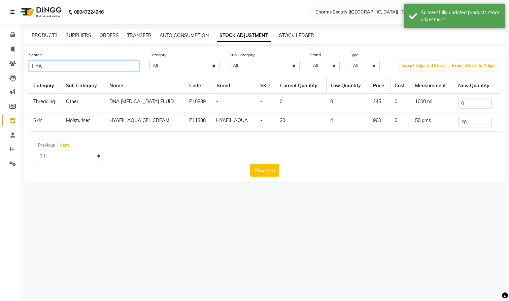
click at [67, 67] on input "HYA" at bounding box center [84, 66] width 110 height 10
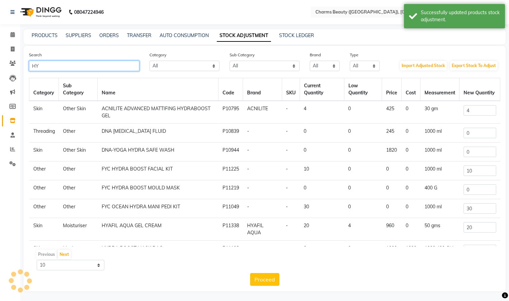
type input "H"
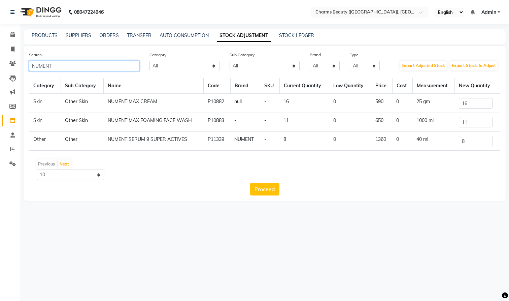
type input "NUMENT"
click at [473, 102] on input "16" at bounding box center [476, 103] width 34 height 10
type input "1"
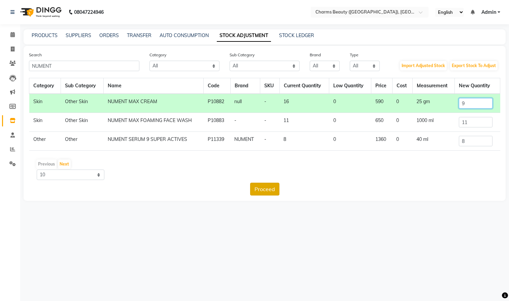
type input "9"
click at [263, 186] on button "Proceed" at bounding box center [264, 188] width 29 height 13
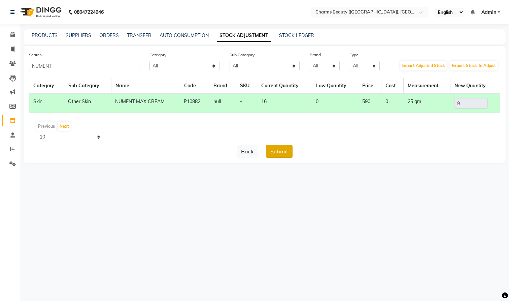
click at [281, 152] on button "Submit" at bounding box center [279, 151] width 27 height 13
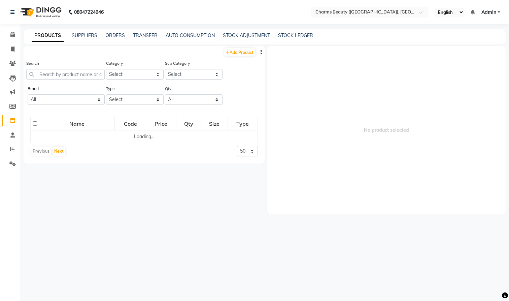
select select "true"
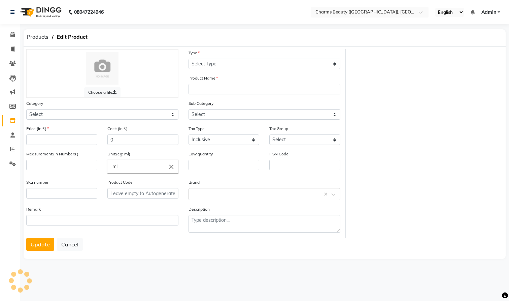
select select "R"
type input "ANASHAFT SHAMPOO"
select select
type input "650"
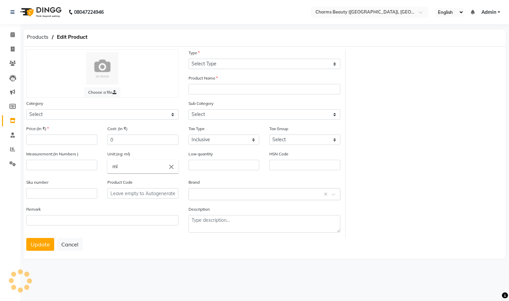
type input "200"
type input "0"
type input "33051090"
type input "P10985"
select select "1100"
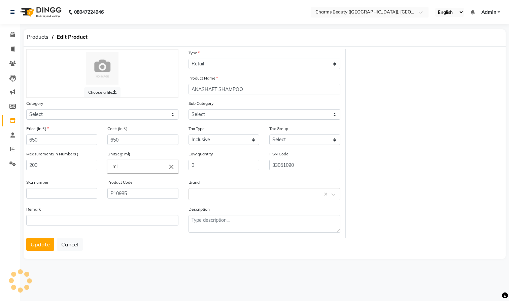
select select "1101"
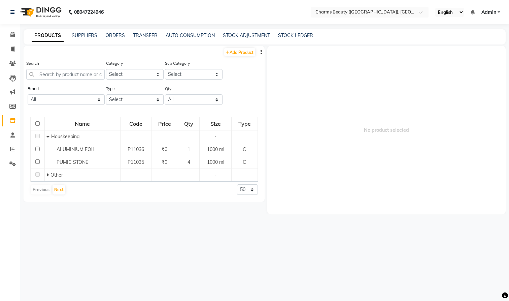
select select "R"
select select "1100"
select select "true"
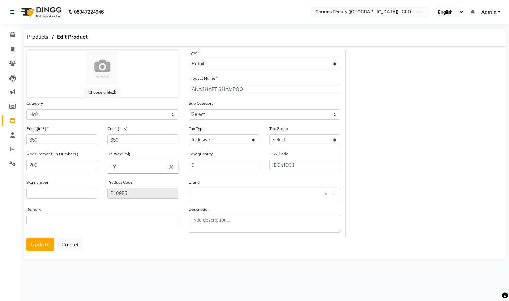
select select "1101"
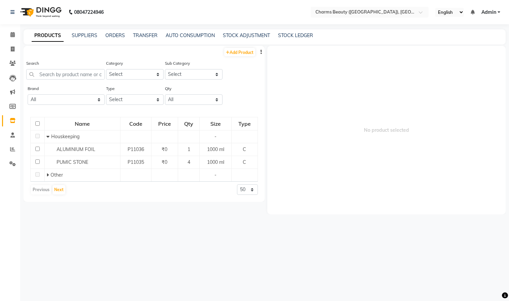
select select "true"
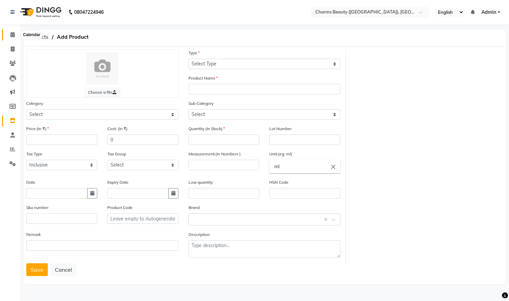
click at [12, 33] on icon at bounding box center [12, 34] width 4 height 5
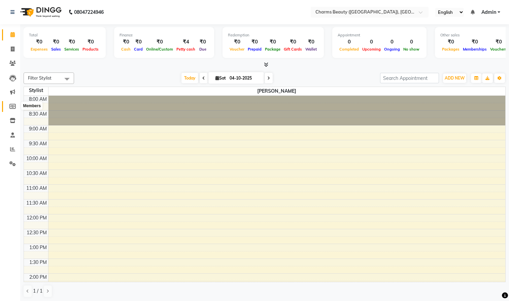
click at [12, 106] on icon at bounding box center [12, 106] width 6 height 5
select select
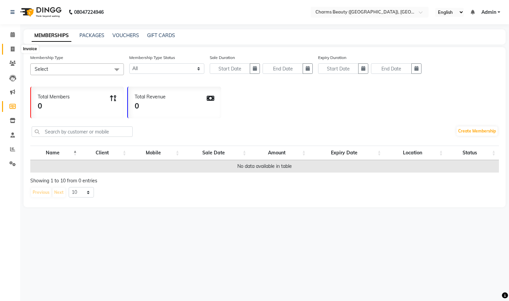
click at [13, 48] on icon at bounding box center [13, 48] width 4 height 5
select select "service"
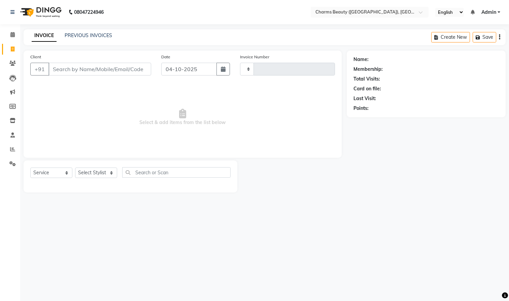
type input "0001"
select select "4095"
click at [11, 37] on icon at bounding box center [12, 34] width 4 height 5
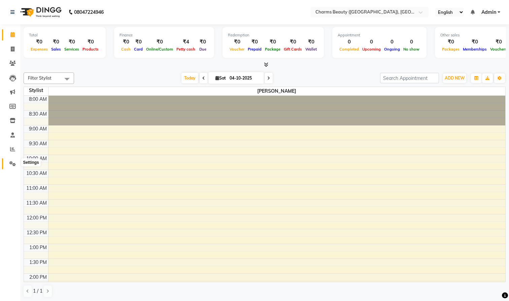
click at [13, 161] on icon at bounding box center [12, 163] width 6 height 5
click at [497, 11] on link "Admin" at bounding box center [490, 12] width 19 height 7
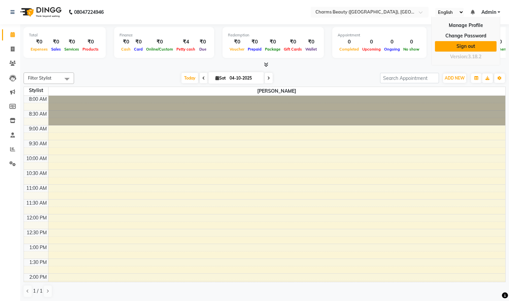
click at [467, 44] on link "Sign out" at bounding box center [466, 46] width 62 height 10
